Goal: Transaction & Acquisition: Purchase product/service

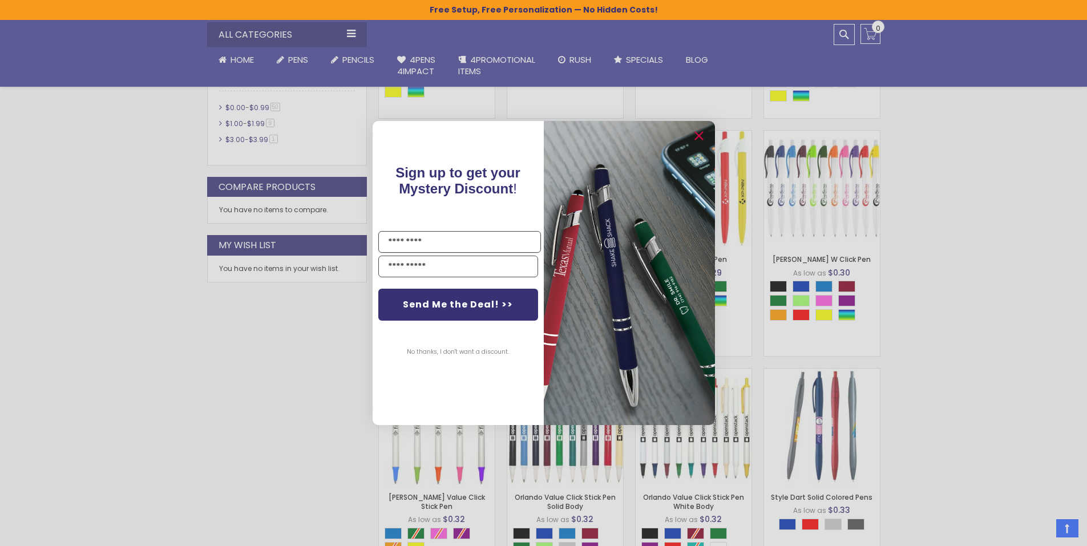
scroll to position [514, 0]
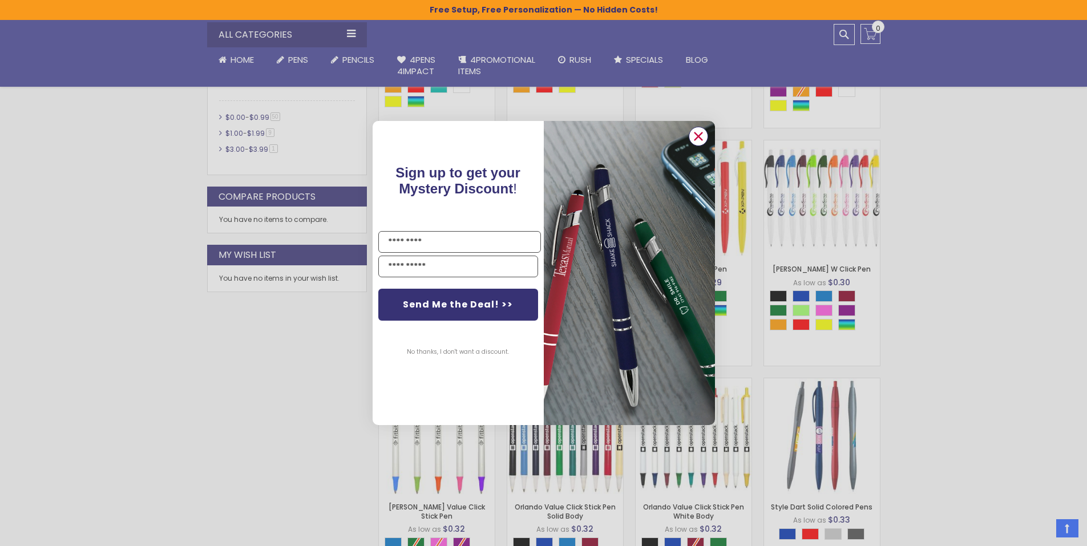
click at [695, 133] on icon "Close dialog" at bounding box center [698, 136] width 18 height 18
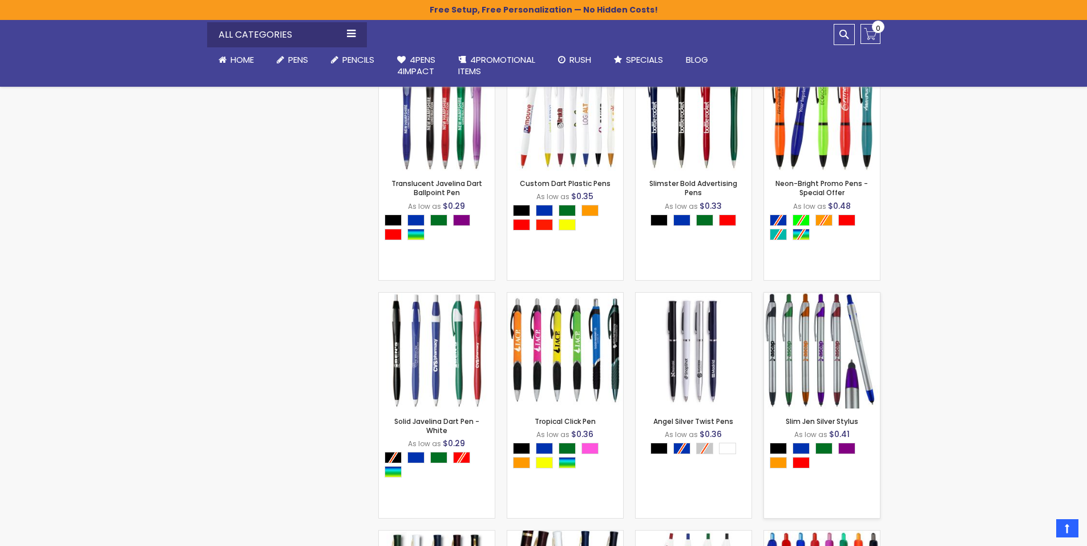
scroll to position [1370, 0]
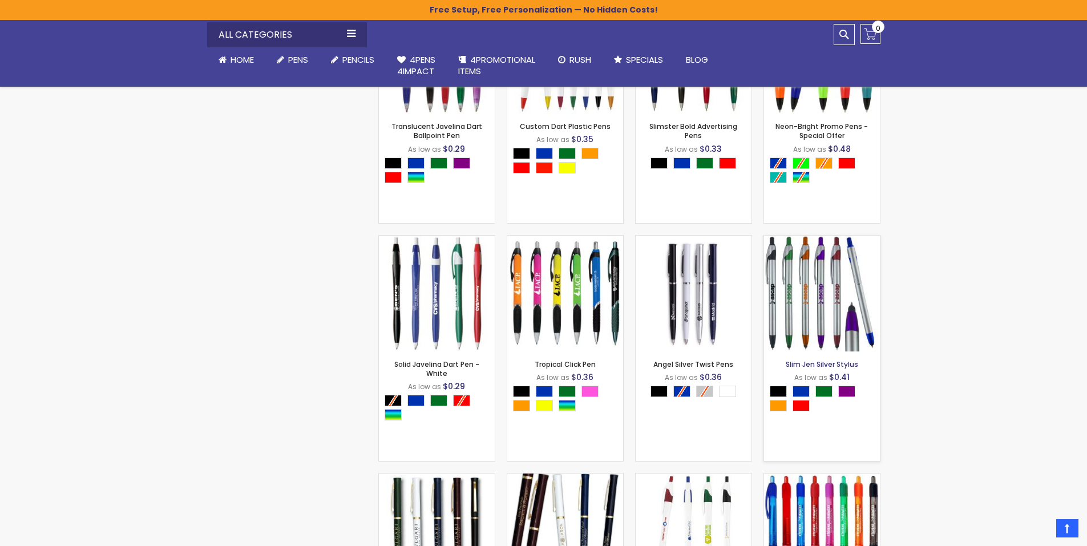
click at [821, 364] on link "Slim Jen Silver Stylus" at bounding box center [822, 365] width 72 height 10
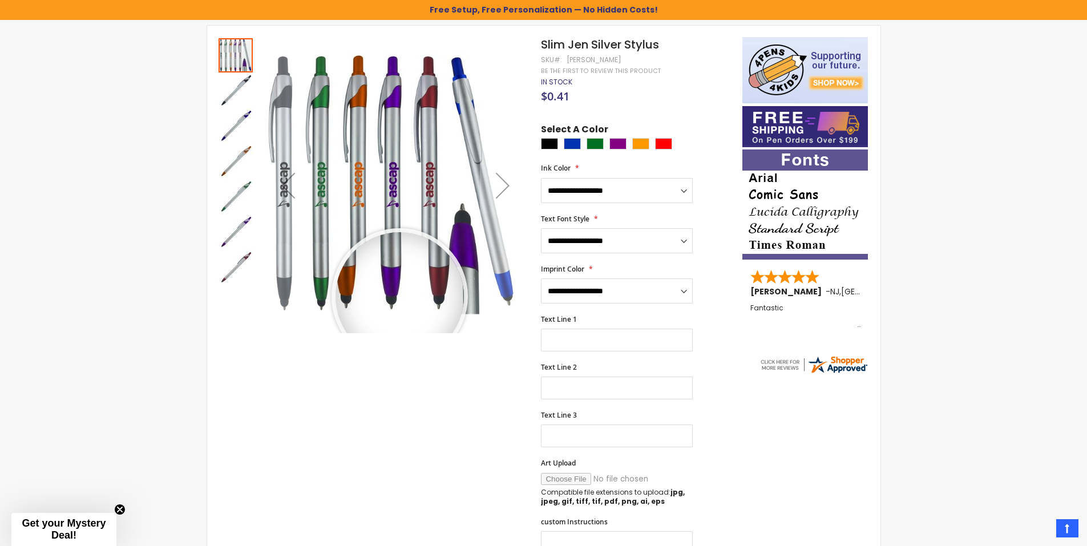
scroll to position [191, 0]
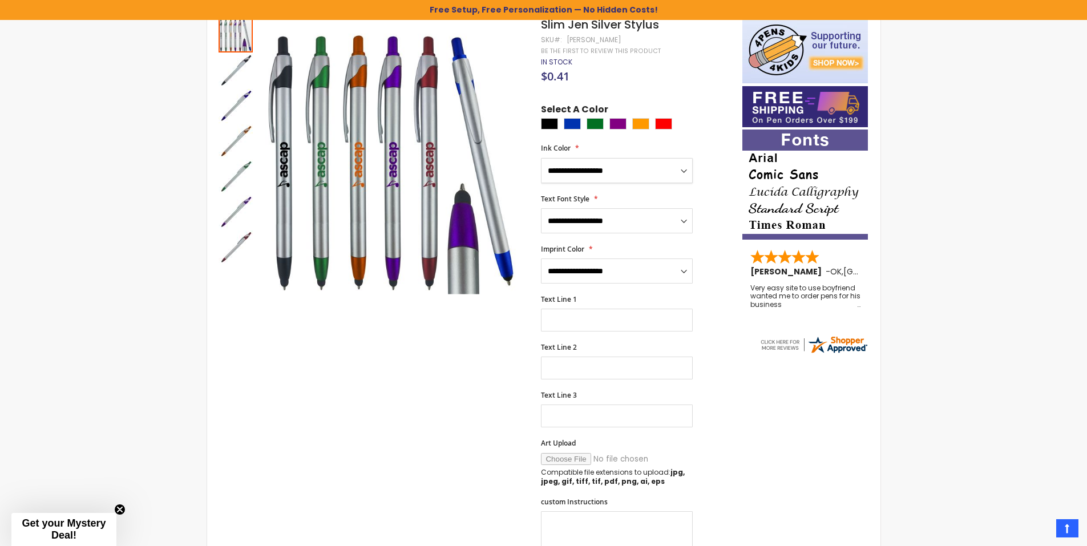
click at [649, 175] on select "**********" at bounding box center [617, 170] width 152 height 25
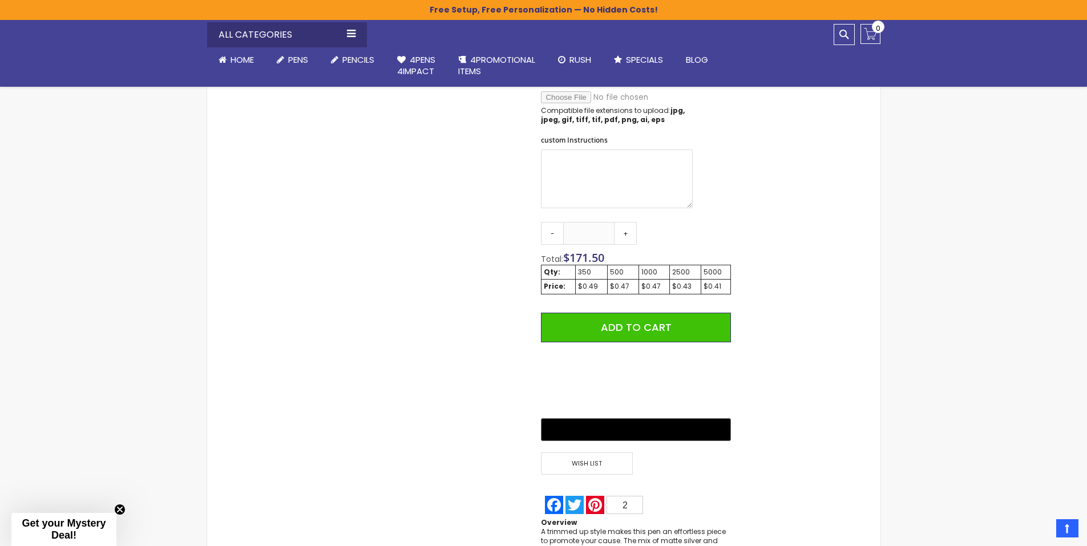
scroll to position [591, 0]
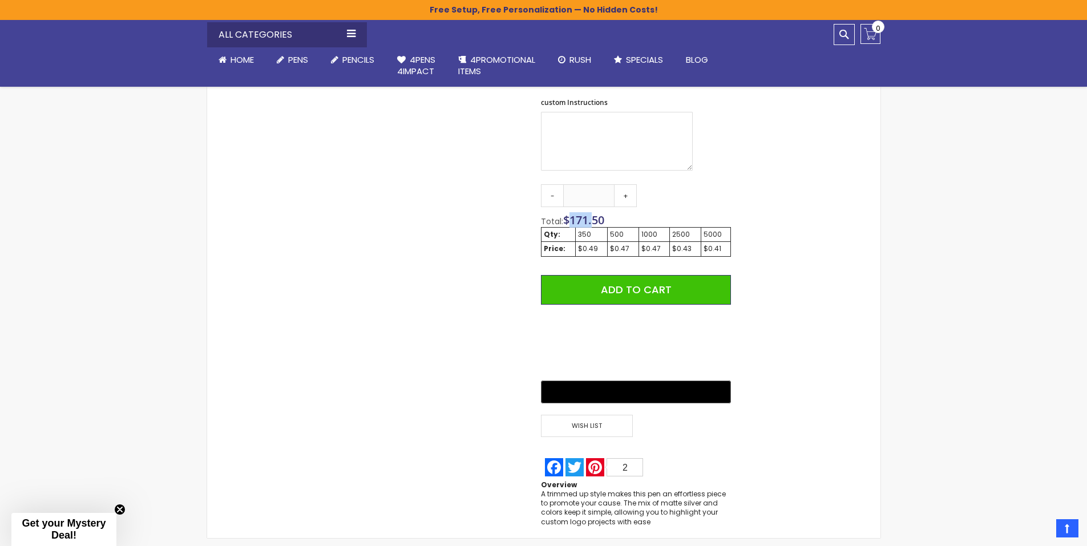
drag, startPoint x: 573, startPoint y: 221, endPoint x: 608, endPoint y: 221, distance: 34.8
click at [603, 220] on span "171.50" at bounding box center [587, 219] width 35 height 15
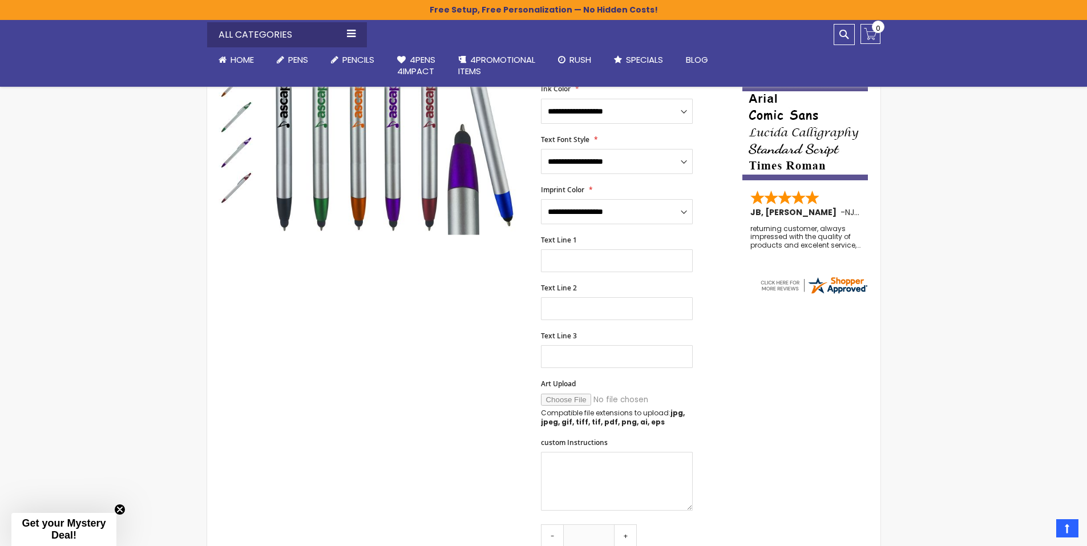
scroll to position [248, 0]
